Goal: Submit feedback/report problem

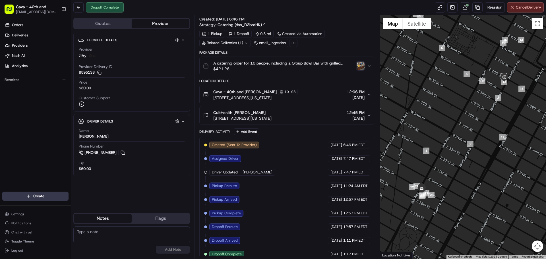
scroll to position [13, 0]
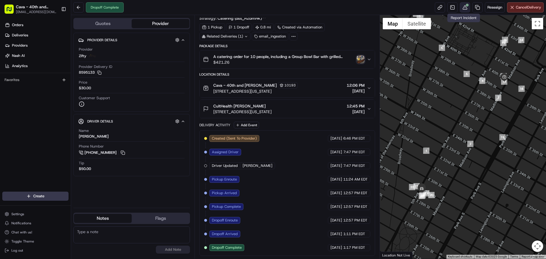
click at [466, 6] on div at bounding box center [467, 5] width 3 height 3
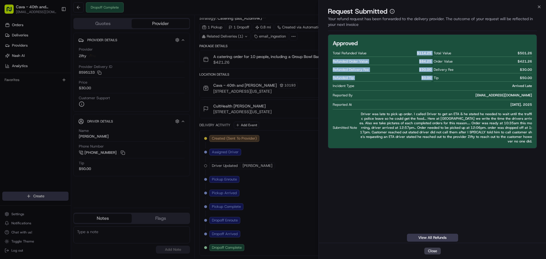
drag, startPoint x: 422, startPoint y: 54, endPoint x: 434, endPoint y: 54, distance: 12.0
click at [434, 54] on div "Total Refunded Value $ 114.25 Refunded Order Value $ 84.25 Refunded Delivery Fe…" at bounding box center [432, 97] width 199 height 94
drag, startPoint x: 397, startPoint y: 73, endPoint x: 405, endPoint y: 66, distance: 10.9
click at [397, 73] on div at bounding box center [382, 73] width 99 height 0
click at [410, 50] on div "Total Refunded Value $ 114.25" at bounding box center [382, 53] width 99 height 7
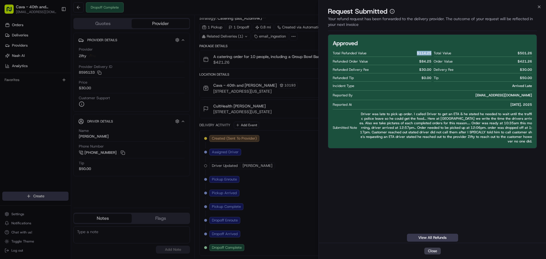
drag, startPoint x: 416, startPoint y: 52, endPoint x: 431, endPoint y: 52, distance: 14.8
click at [431, 52] on div "Total Refunded Value $ 114.25" at bounding box center [382, 53] width 99 height 7
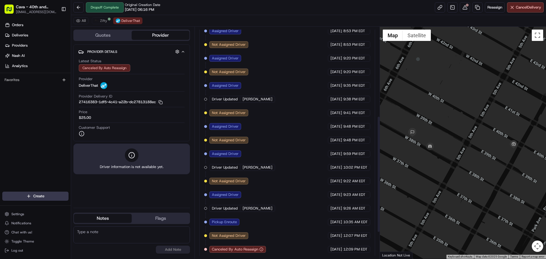
scroll to position [230, 0]
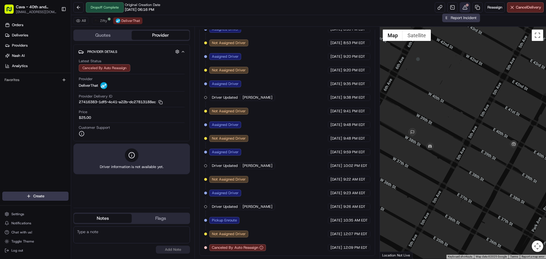
click at [465, 7] on button at bounding box center [465, 7] width 10 height 10
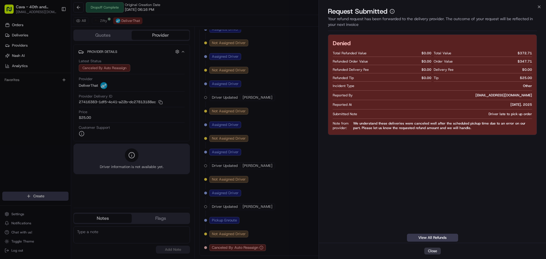
click at [438, 251] on button "Close" at bounding box center [433, 251] width 17 height 7
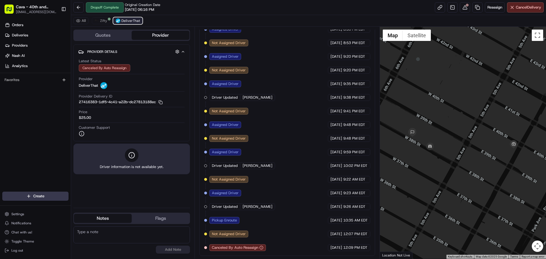
click at [130, 22] on span "DeliverThat" at bounding box center [131, 20] width 18 height 5
click at [109, 20] on button "Zifty" at bounding box center [101, 20] width 18 height 7
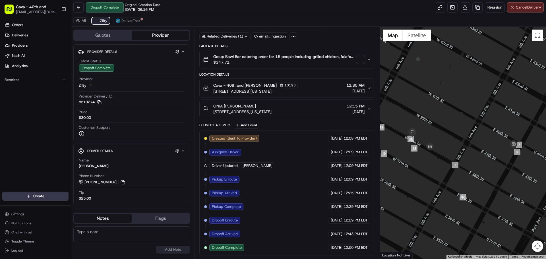
scroll to position [25, 0]
click at [129, 22] on span "DeliverThat" at bounding box center [131, 20] width 18 height 5
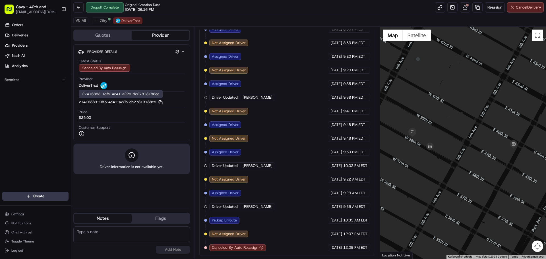
click at [80, 102] on button "27416383-1df5-4c41-a22b-dc27813188ec Copy 27416383-1df5-4c41-a22b-dc27813188ec" at bounding box center [121, 102] width 84 height 5
click at [163, 104] on icon "button" at bounding box center [161, 102] width 4 height 4
click at [262, 248] on icon "button" at bounding box center [262, 248] width 4 height 4
